Goal: Find specific page/section: Find specific page/section

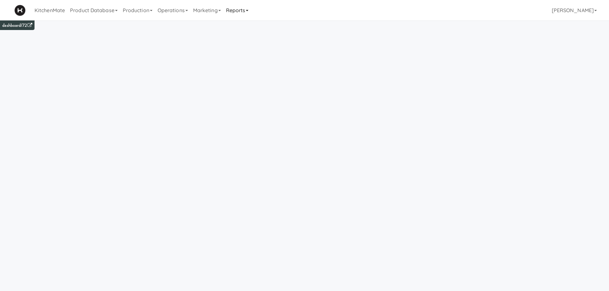
click at [245, 11] on link "Reports" at bounding box center [237, 10] width 28 height 20
click at [242, 60] on link "Invoices" at bounding box center [248, 62] width 51 height 12
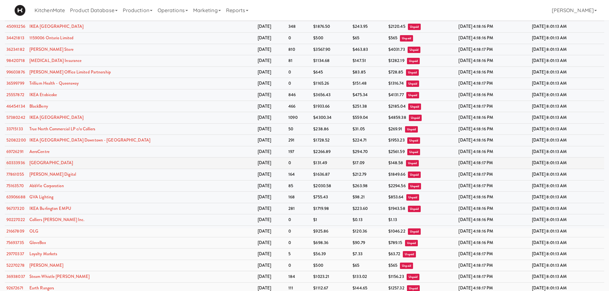
scroll to position [431, 0]
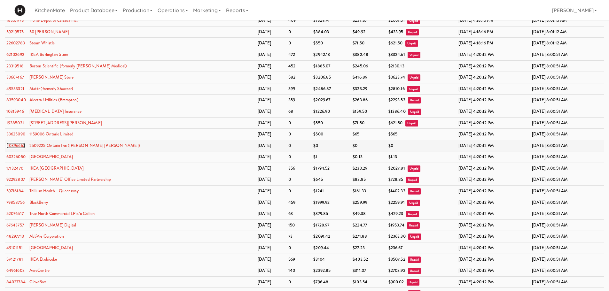
click at [15, 147] on link "40396667" at bounding box center [15, 146] width 19 height 6
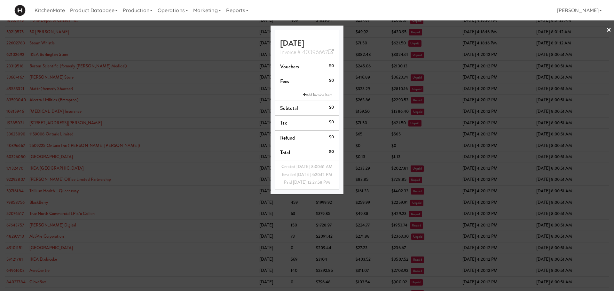
click at [73, 145] on div at bounding box center [307, 145] width 614 height 291
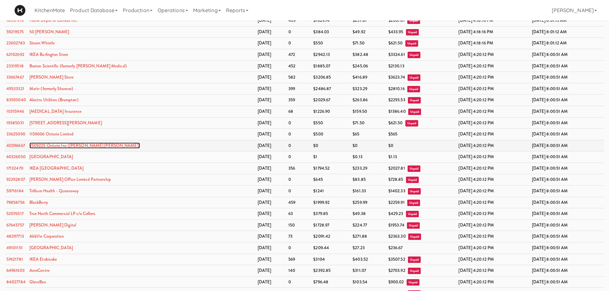
click at [54, 145] on link "2509225 Ontario Inc ([PERSON_NAME] [PERSON_NAME])" at bounding box center [84, 146] width 111 height 6
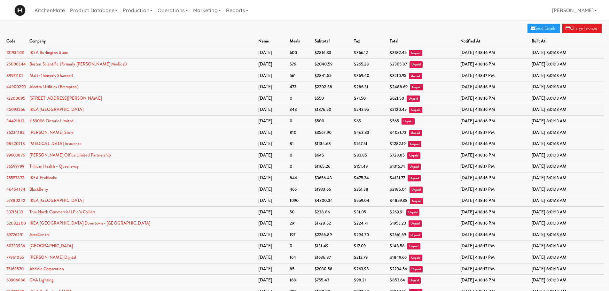
scroll to position [431, 0]
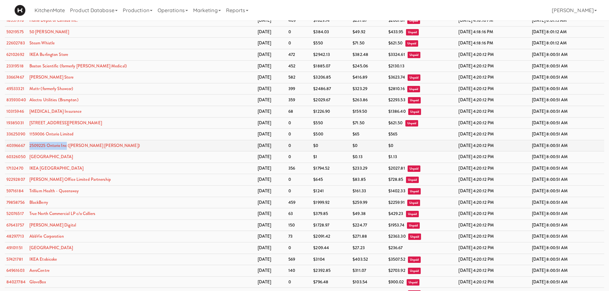
drag, startPoint x: 28, startPoint y: 146, endPoint x: 66, endPoint y: 148, distance: 38.1
click at [66, 148] on td "2509225 Ontario Inc ([PERSON_NAME] [PERSON_NAME])" at bounding box center [142, 146] width 228 height 12
copy link "2509225 Ontario Inc"
